Goal: Use online tool/utility: Utilize a website feature to perform a specific function

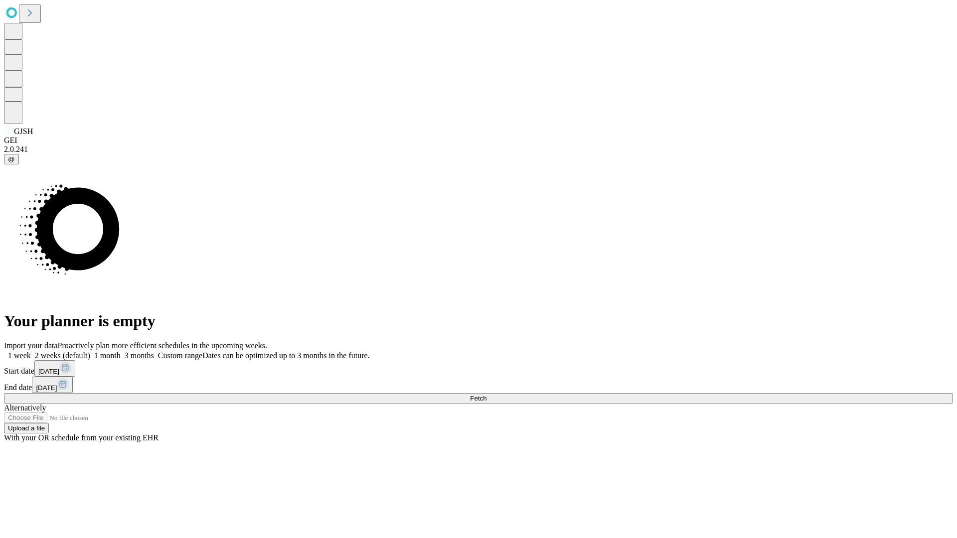
click at [486, 395] on span "Fetch" at bounding box center [478, 398] width 16 height 7
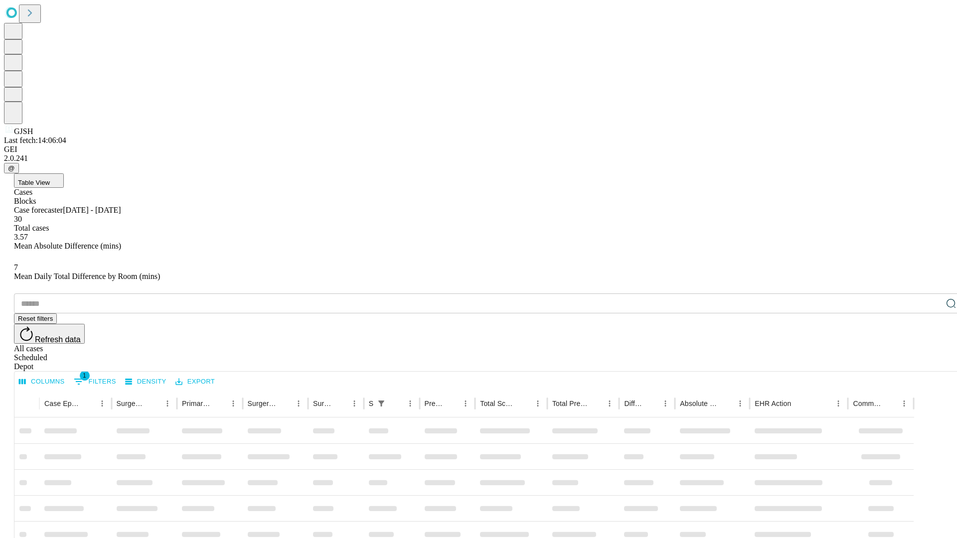
click at [50, 179] on span "Table View" at bounding box center [34, 182] width 32 height 7
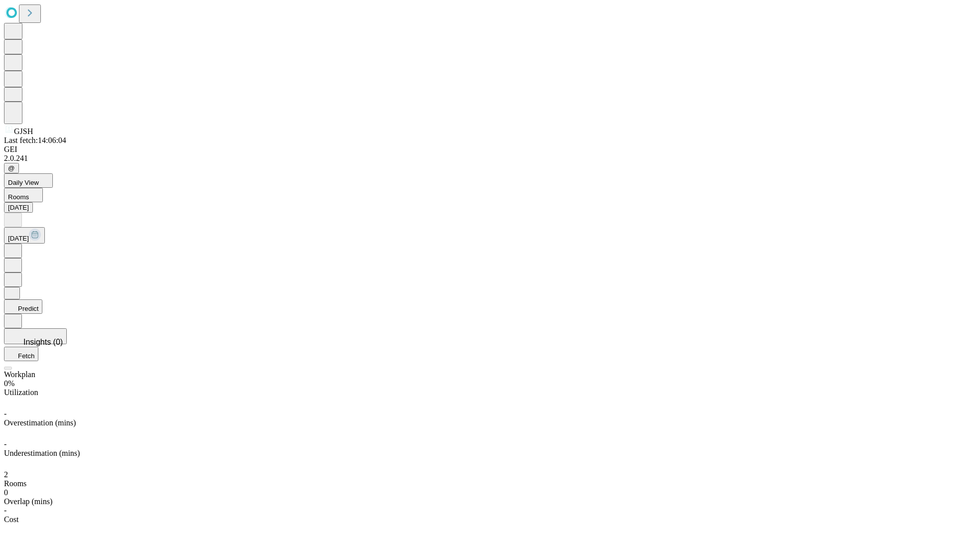
click at [42, 299] on button "Predict" at bounding box center [23, 306] width 38 height 14
